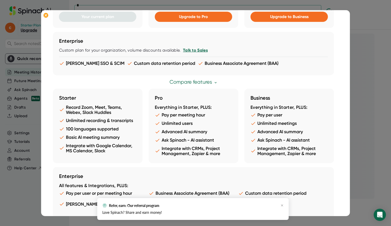
scroll to position [142, 0]
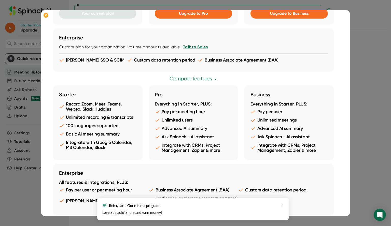
scroll to position [145, 0]
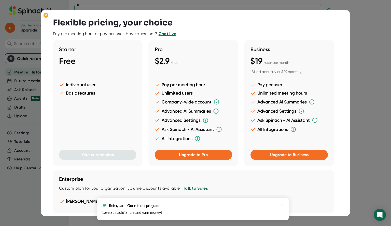
scroll to position [145, 0]
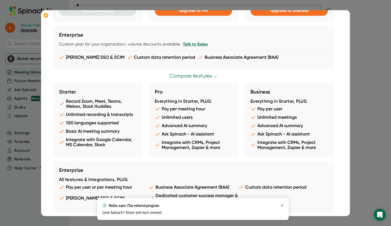
click at [282, 205] on icon "button" at bounding box center [282, 205] width 3 height 3
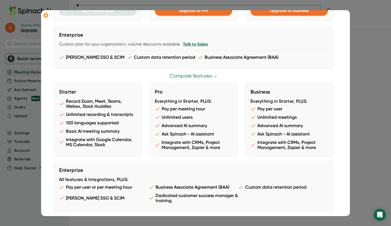
click at [203, 78] on link "Compare features" at bounding box center [193, 76] width 48 height 6
click at [200, 75] on link "Compare features" at bounding box center [193, 76] width 48 height 6
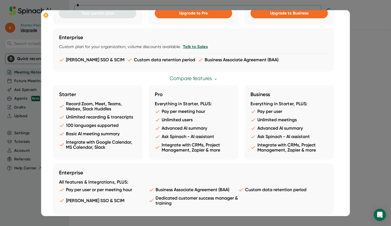
scroll to position [145, 0]
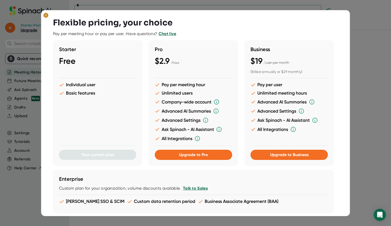
click at [47, 16] on ellipse at bounding box center [46, 15] width 5 height 5
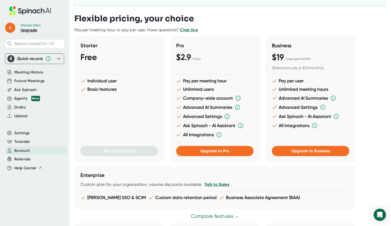
scroll to position [98, 0]
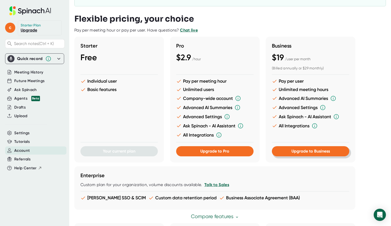
click at [309, 150] on span "Upgrade to Business" at bounding box center [310, 151] width 38 height 5
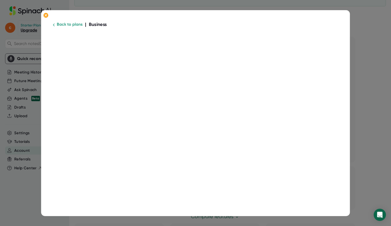
click at [366, 19] on div at bounding box center [195, 113] width 391 height 226
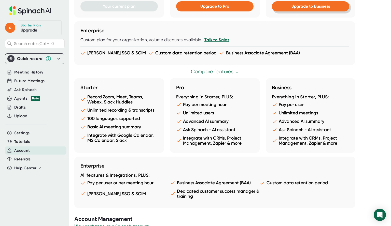
scroll to position [255, 0]
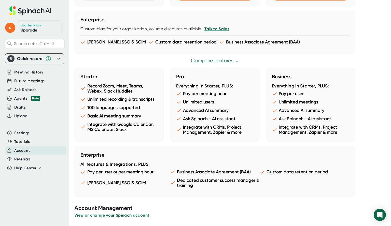
click at [95, 215] on span "View or change your Spinach account" at bounding box center [111, 215] width 75 height 5
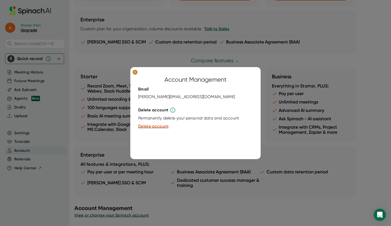
click at [131, 74] on div "Account Management Email [PERSON_NAME][EMAIL_ADDRESS][DOMAIN_NAME] Delete accou…" at bounding box center [195, 113] width 130 height 92
click at [134, 71] on icon at bounding box center [135, 72] width 2 height 2
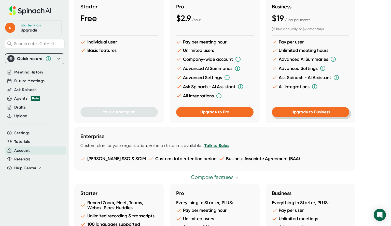
scroll to position [137, 0]
click at [306, 113] on span "Upgrade to Business" at bounding box center [310, 112] width 38 height 5
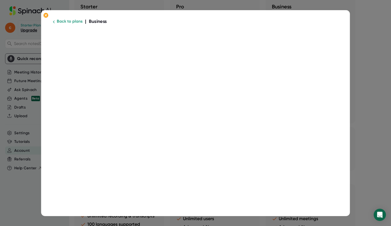
scroll to position [0, 0]
click at [47, 17] on ellipse at bounding box center [46, 15] width 5 height 5
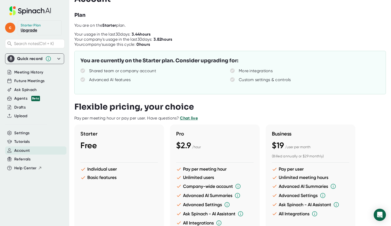
scroll to position [9, 0]
click at [26, 72] on span "Meeting History" at bounding box center [28, 72] width 29 height 6
